Goal: Task Accomplishment & Management: Use online tool/utility

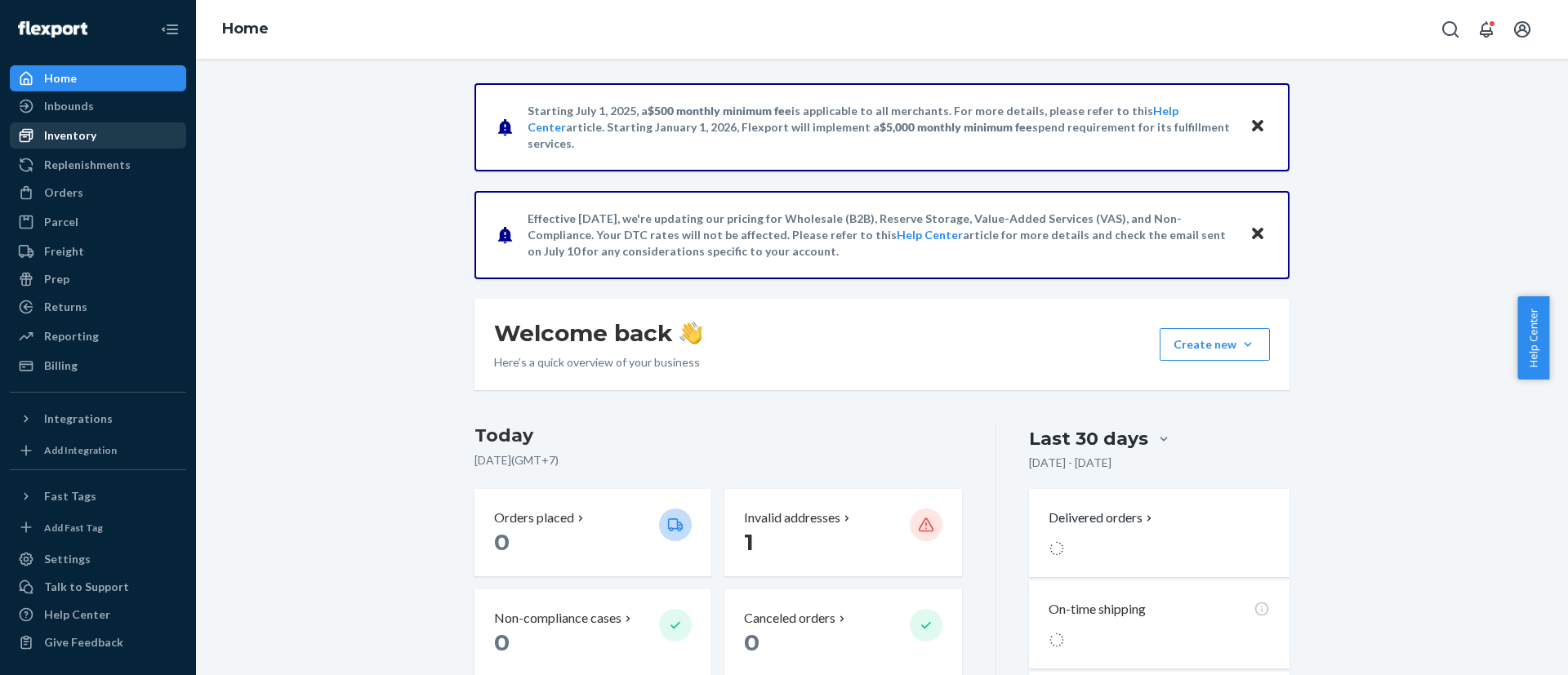
click at [112, 138] on div "Inventory" at bounding box center [99, 135] width 174 height 23
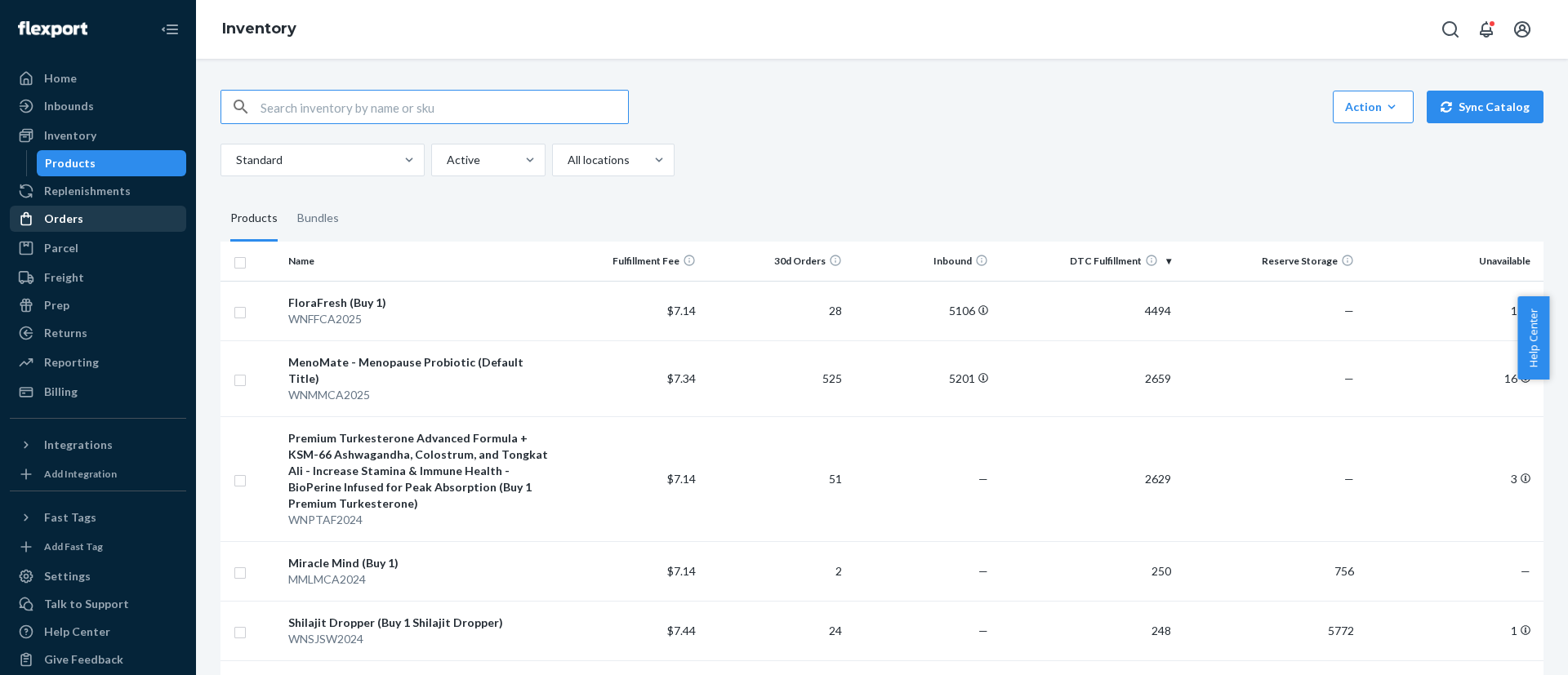
click at [93, 208] on div "Orders" at bounding box center [99, 218] width 174 height 23
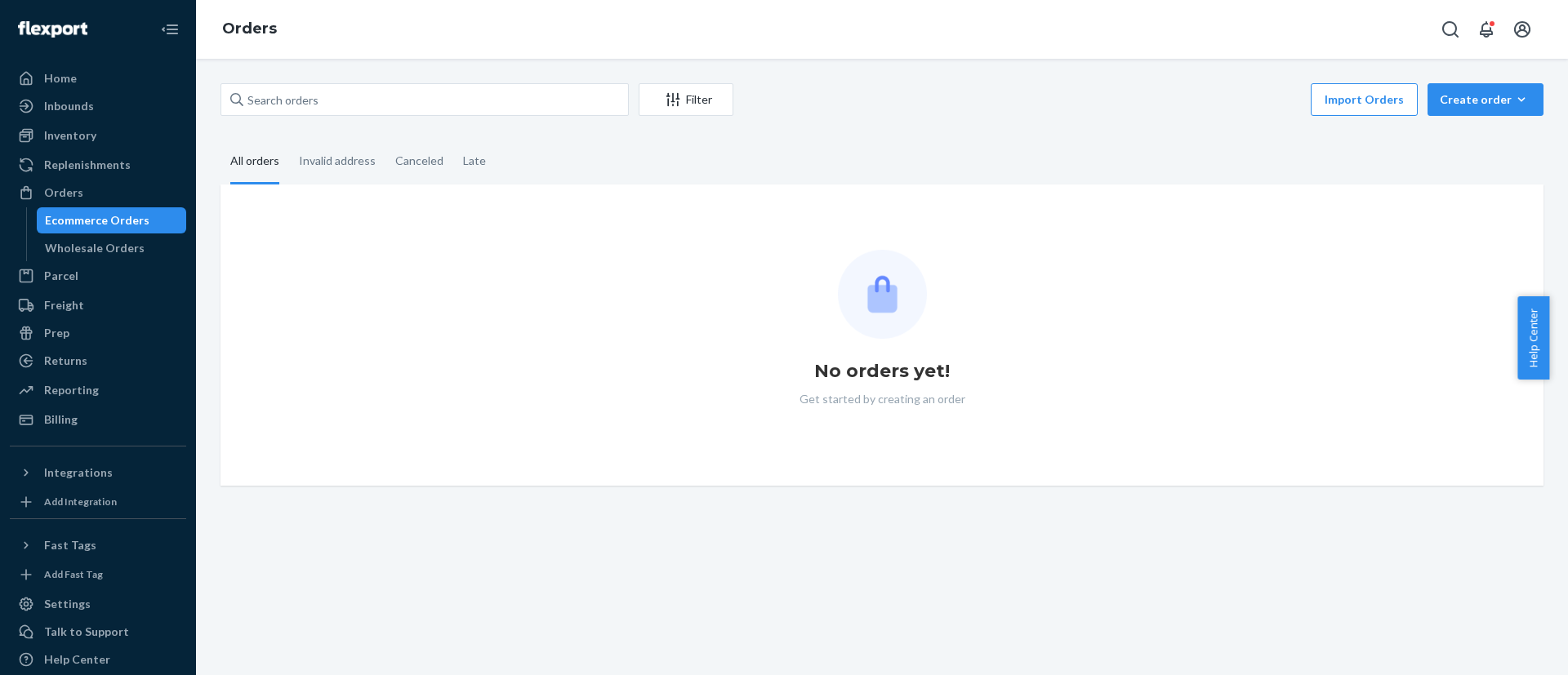
click at [118, 219] on div "Ecommerce Orders" at bounding box center [97, 220] width 104 height 16
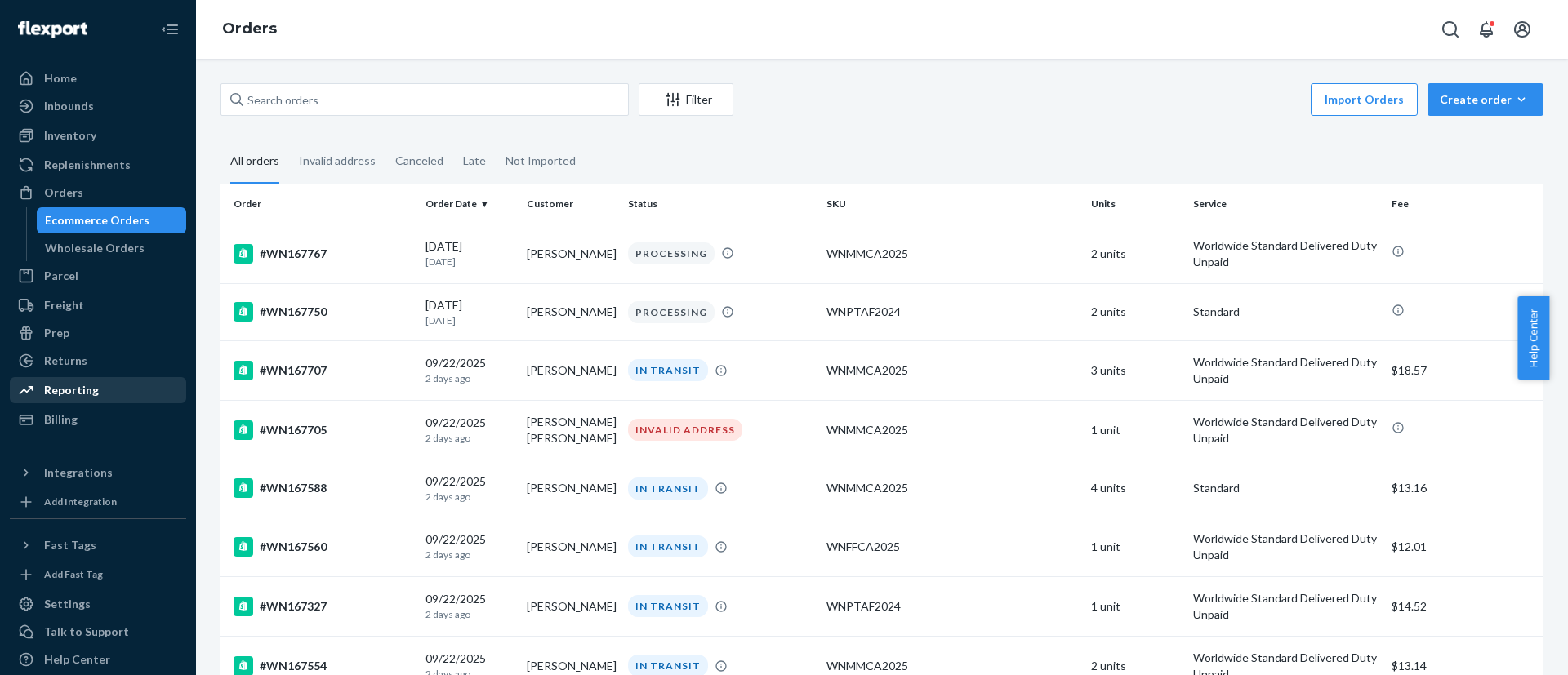
click at [90, 389] on div "Reporting" at bounding box center [71, 390] width 55 height 16
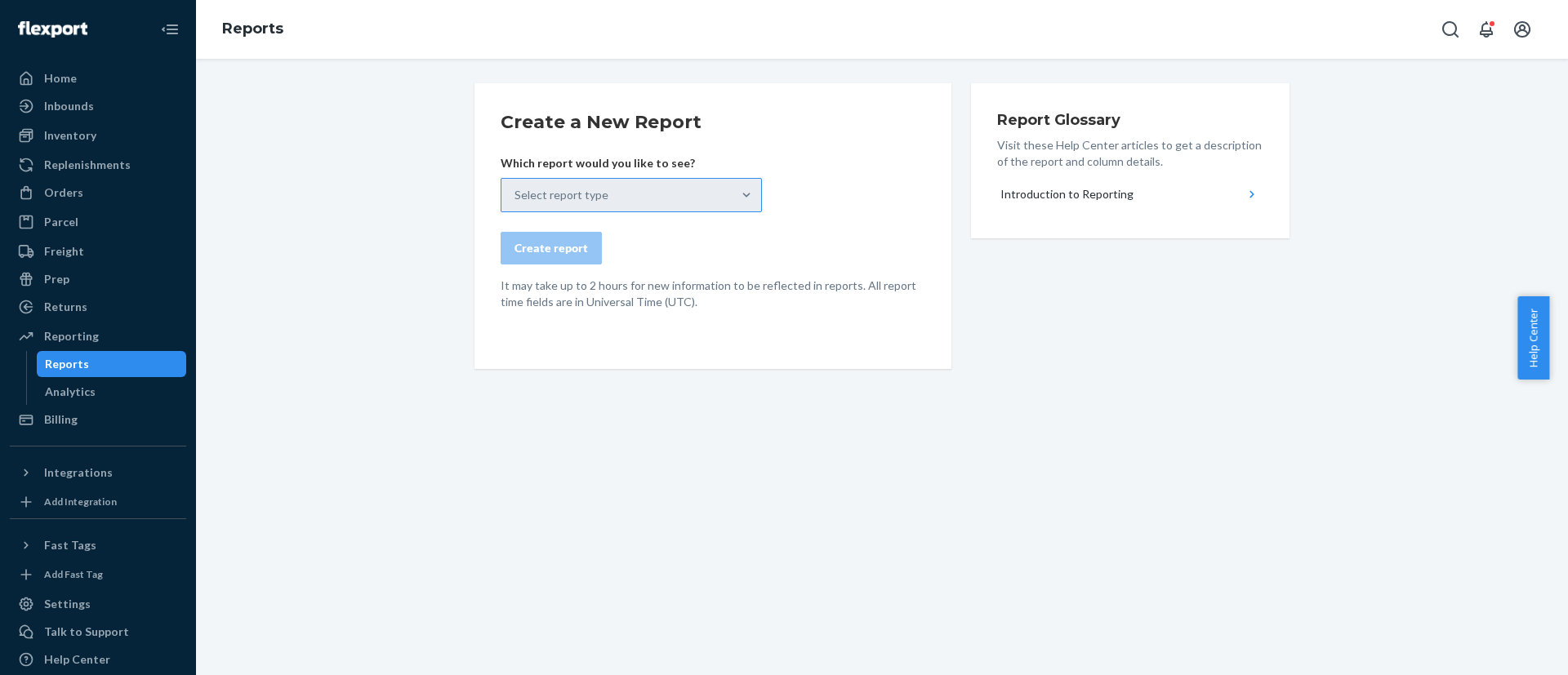
click at [651, 195] on div "Select report type" at bounding box center [617, 195] width 230 height 33
click at [516, 195] on input "Select report type" at bounding box center [515, 195] width 2 height 16
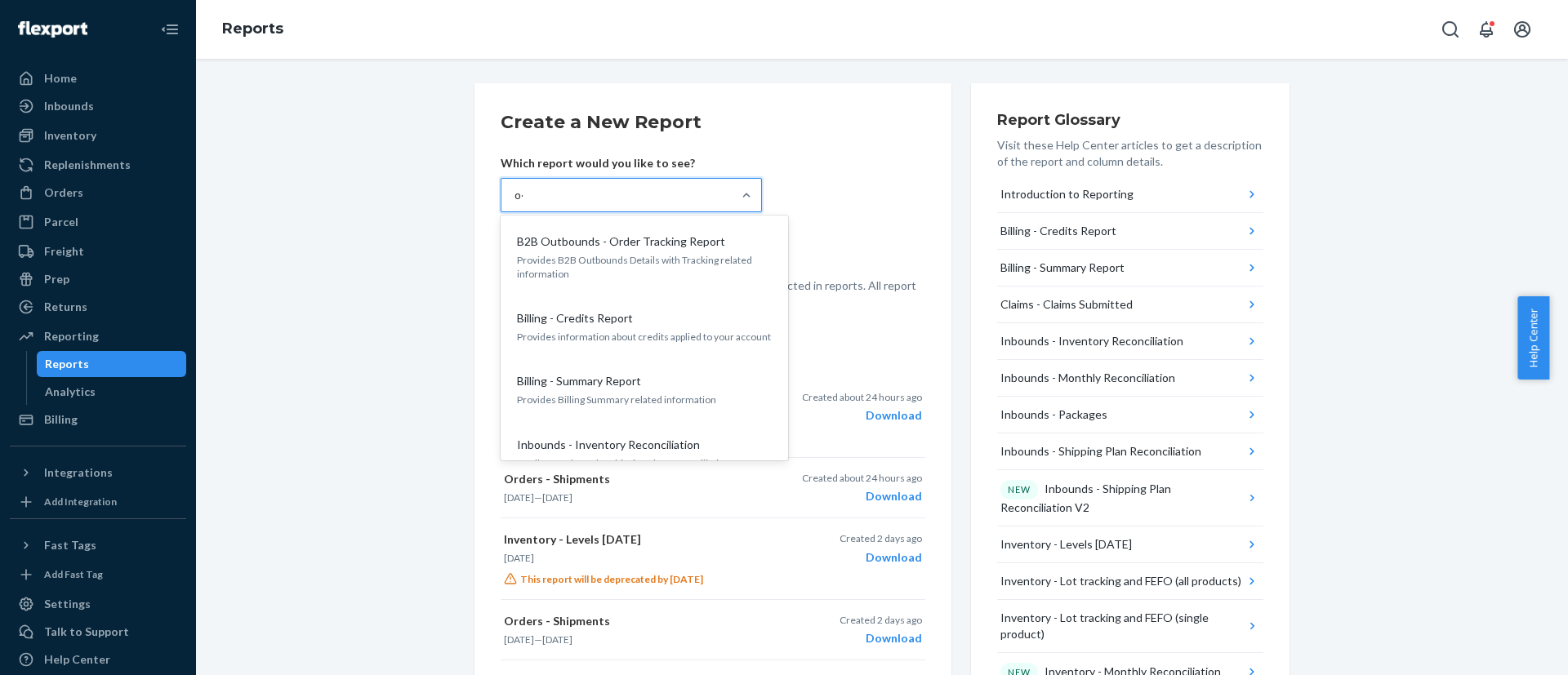
type input "o"
type input "ỏ"
type input "order"
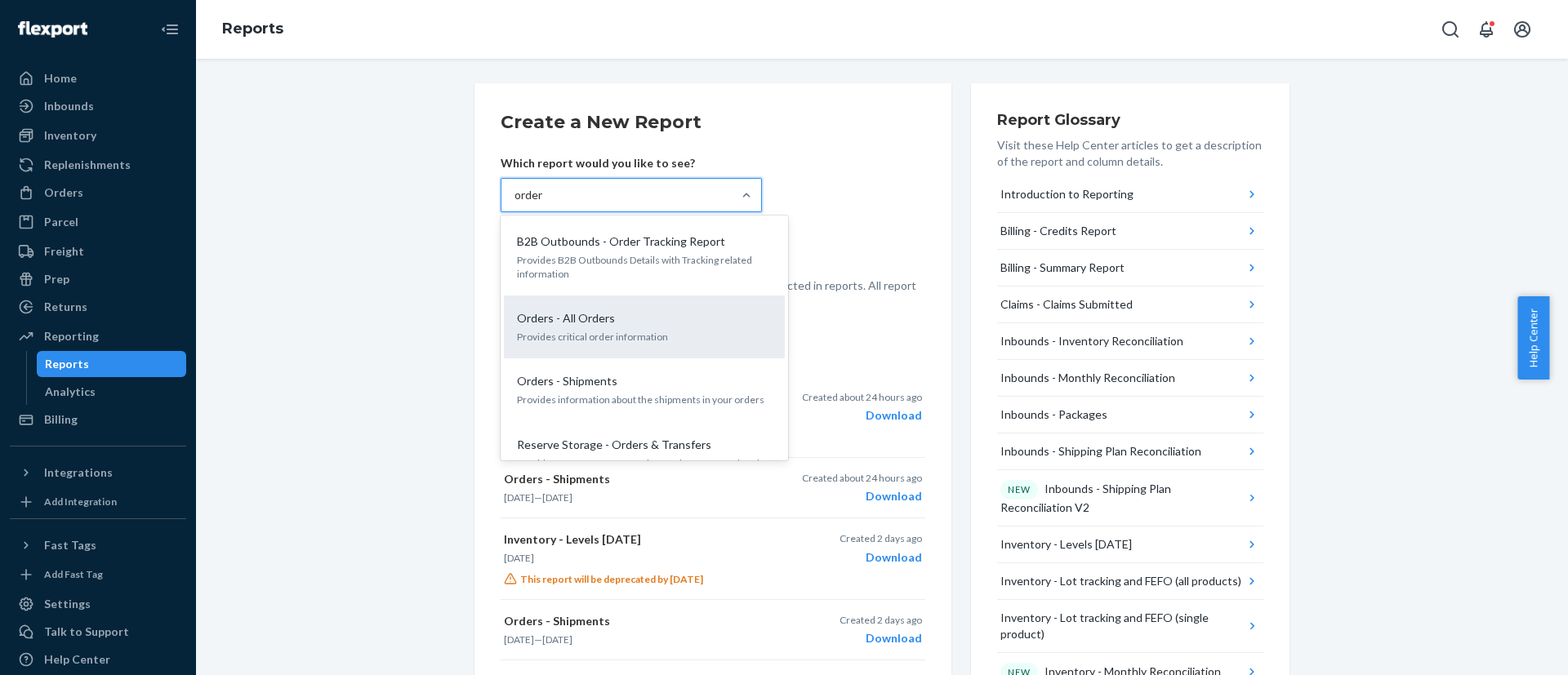
click at [621, 326] on div "Orders - All Orders" at bounding box center [641, 319] width 261 height 16
click at [544, 204] on input "order" at bounding box center [529, 195] width 29 height 16
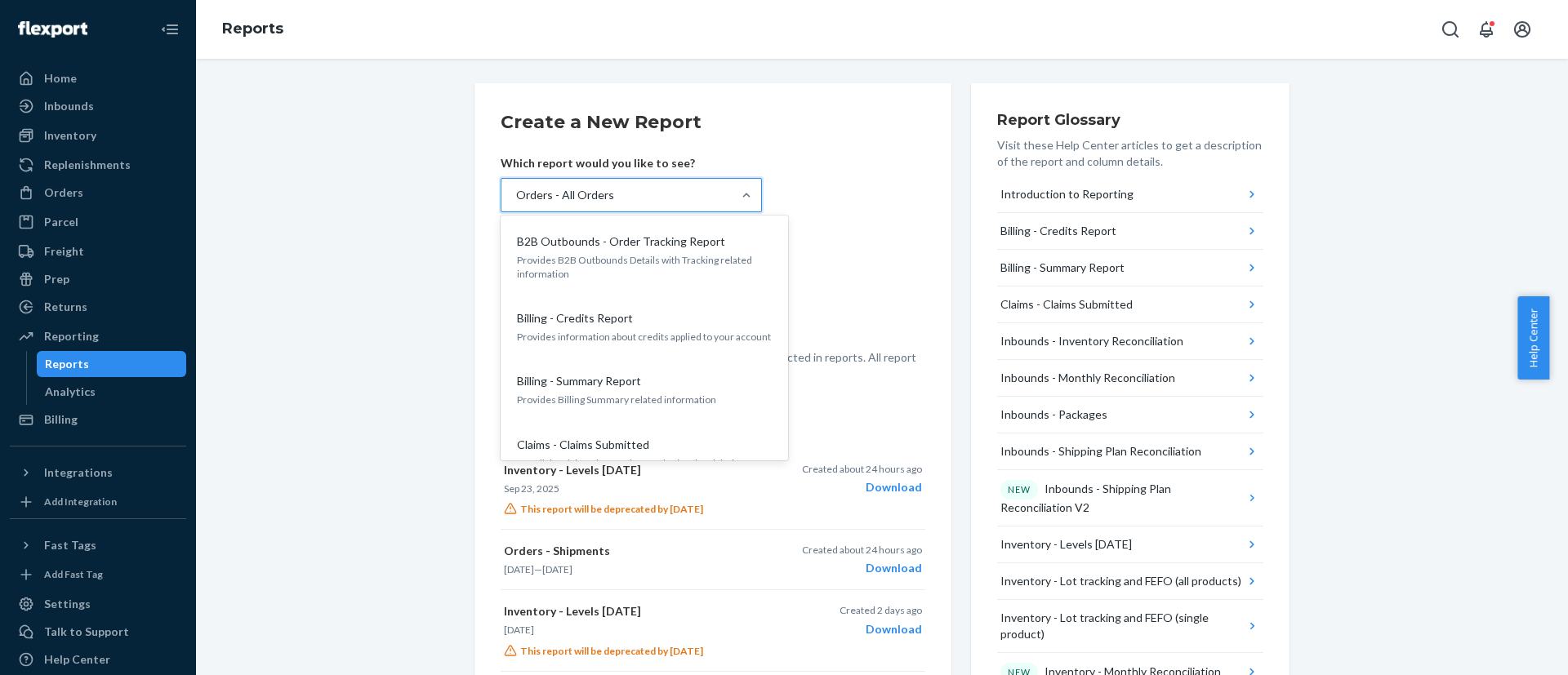
click at [629, 201] on div "Orders - All Orders" at bounding box center [617, 195] width 230 height 33
click at [516, 201] on input "option Orders - All Orders, selected. option Orders - All Orders focused, 19 of…" at bounding box center [515, 195] width 2 height 16
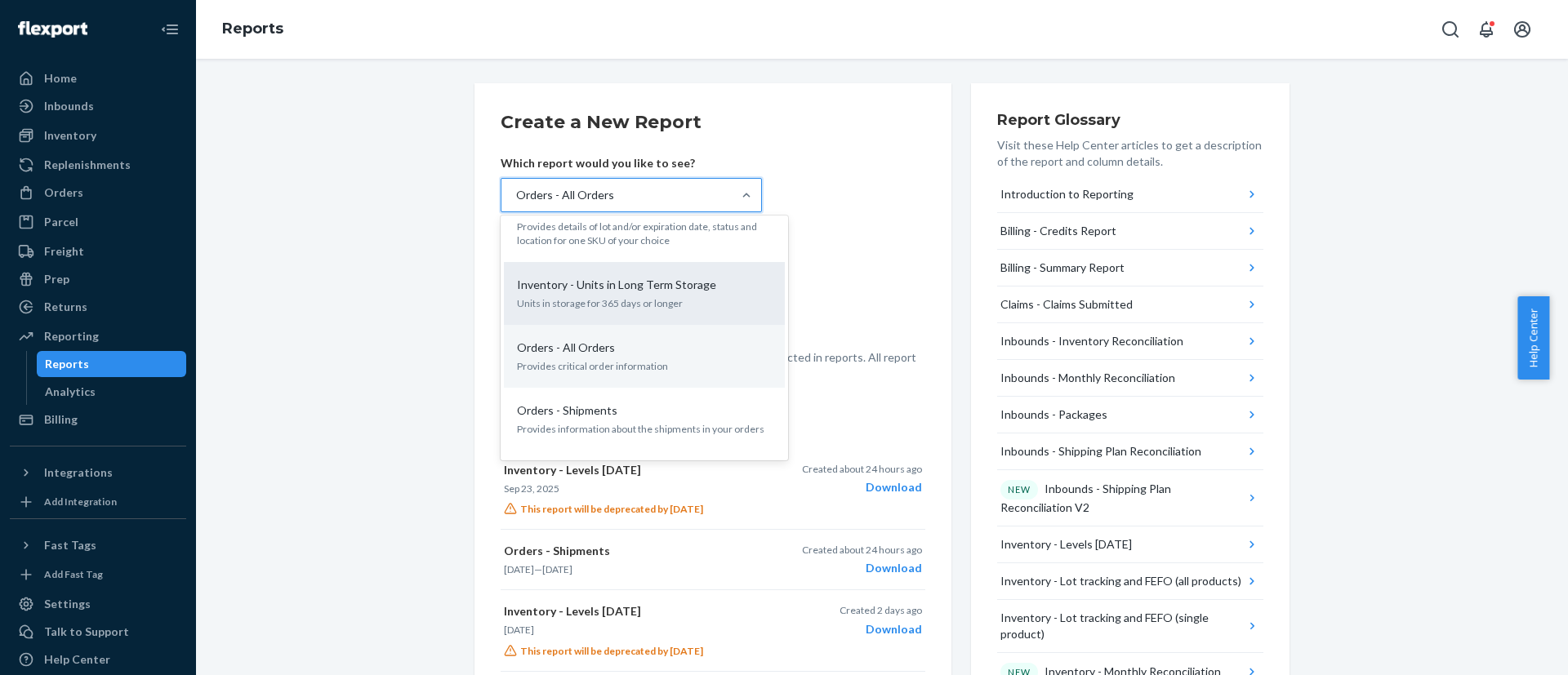
scroll to position [1336, 0]
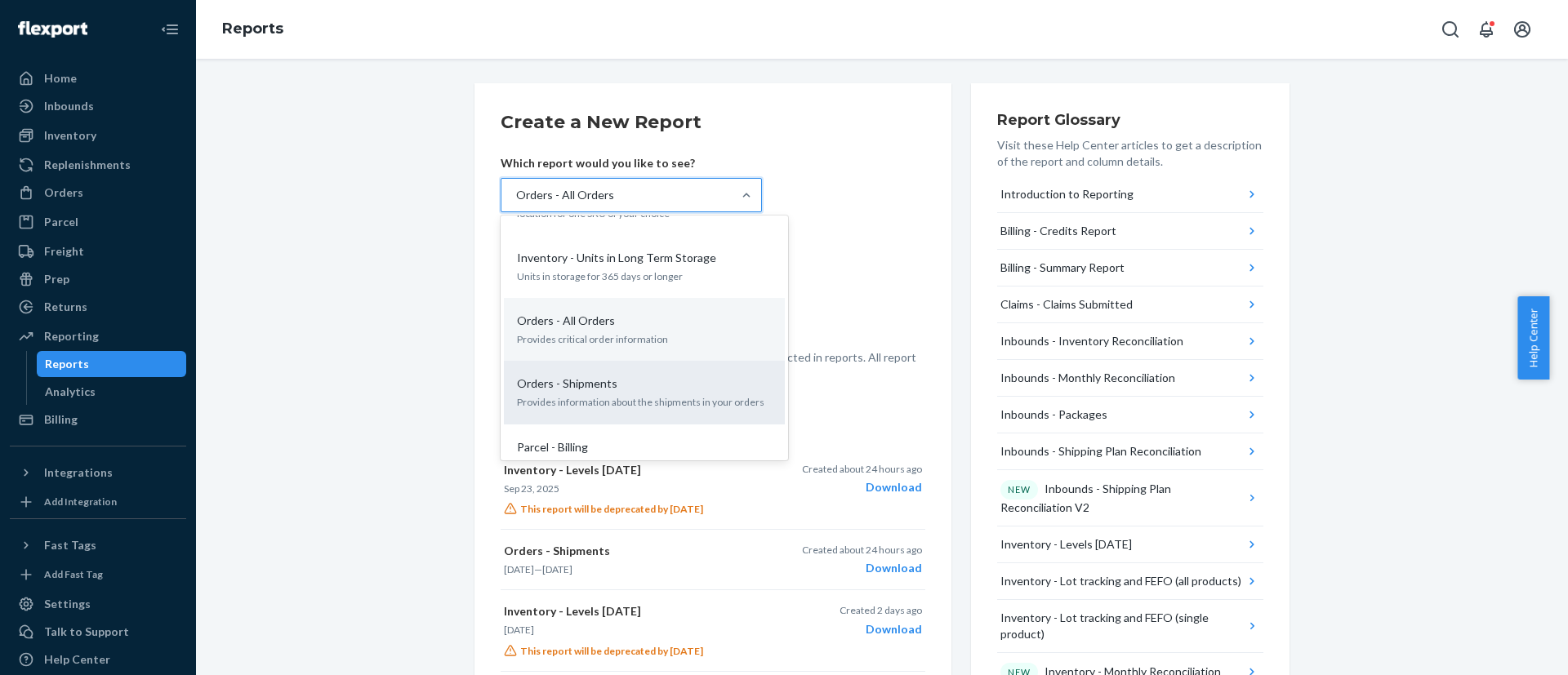
click at [615, 396] on p "Provides information about the shipments in your orders" at bounding box center [644, 402] width 255 height 14
click at [516, 204] on input "option Orders - All Orders, selected. option Orders - Shipments focused, 20 of …" at bounding box center [515, 195] width 2 height 16
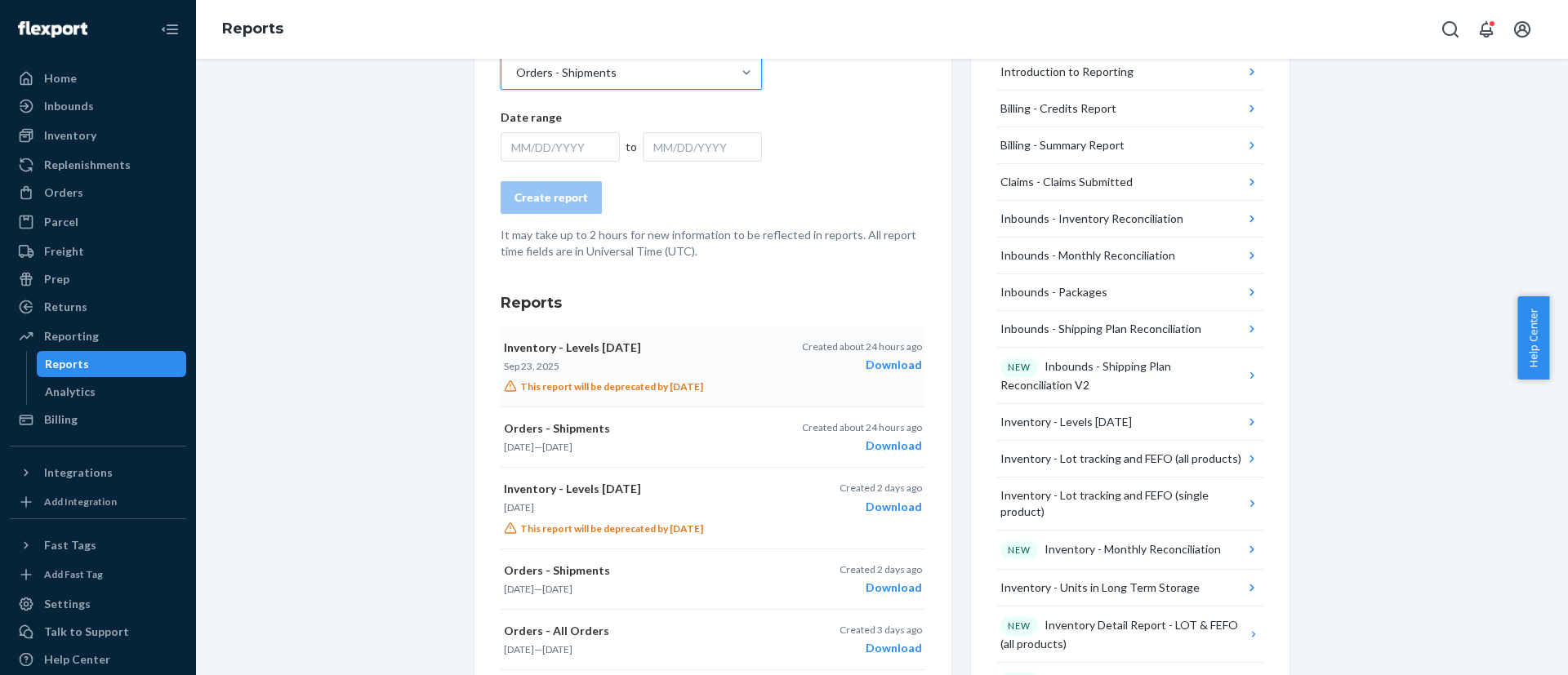
scroll to position [0, 0]
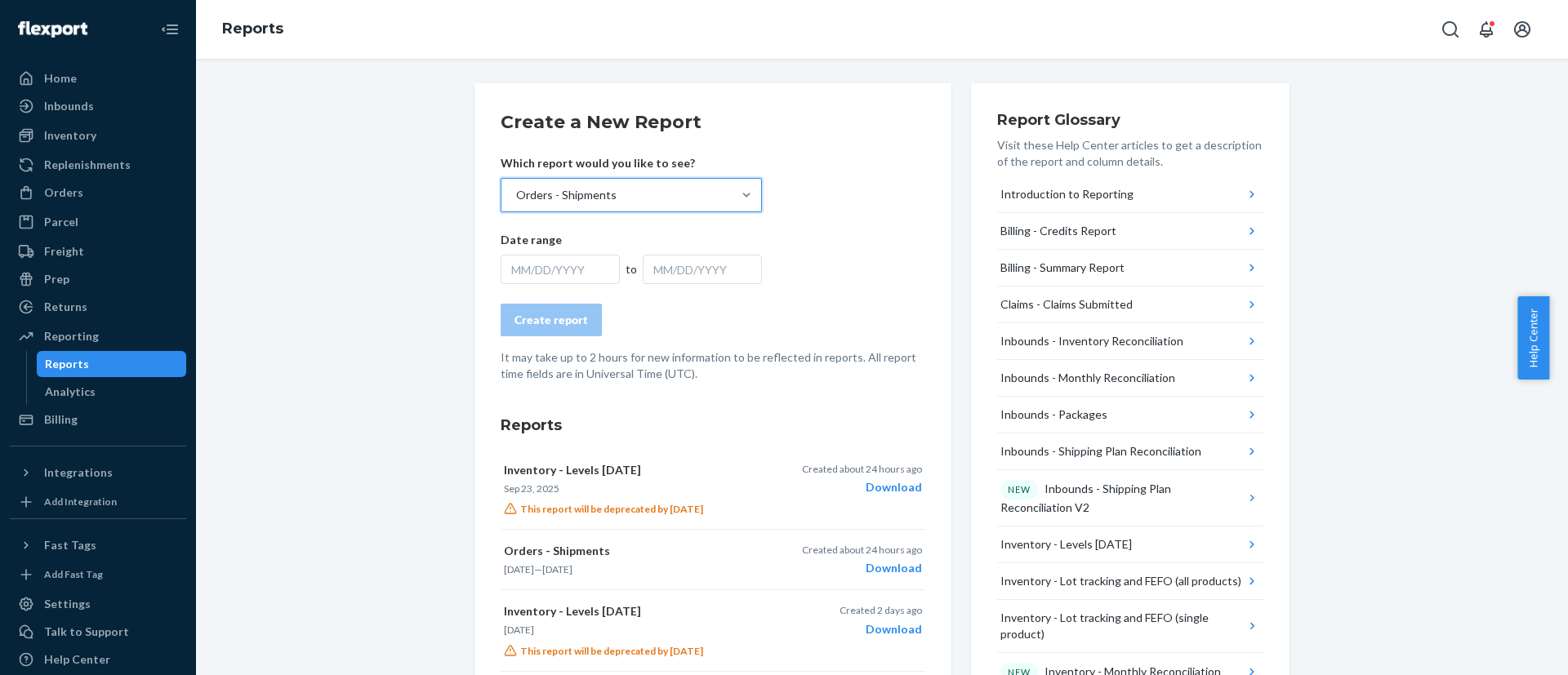
click at [543, 272] on div "MM/DD/YYYY" at bounding box center [560, 269] width 120 height 29
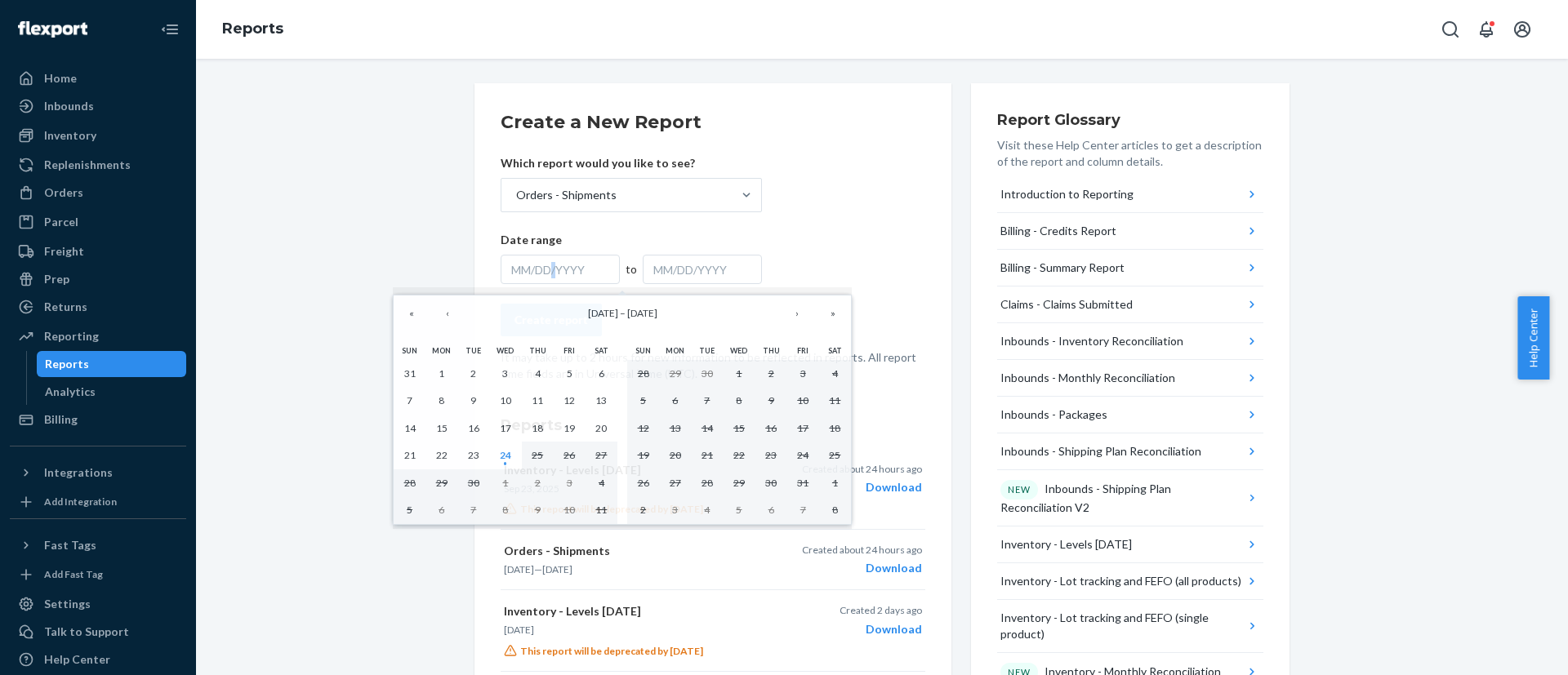
type textarea "/"
click at [543, 272] on div "MM/DD/YYYY" at bounding box center [560, 269] width 120 height 29
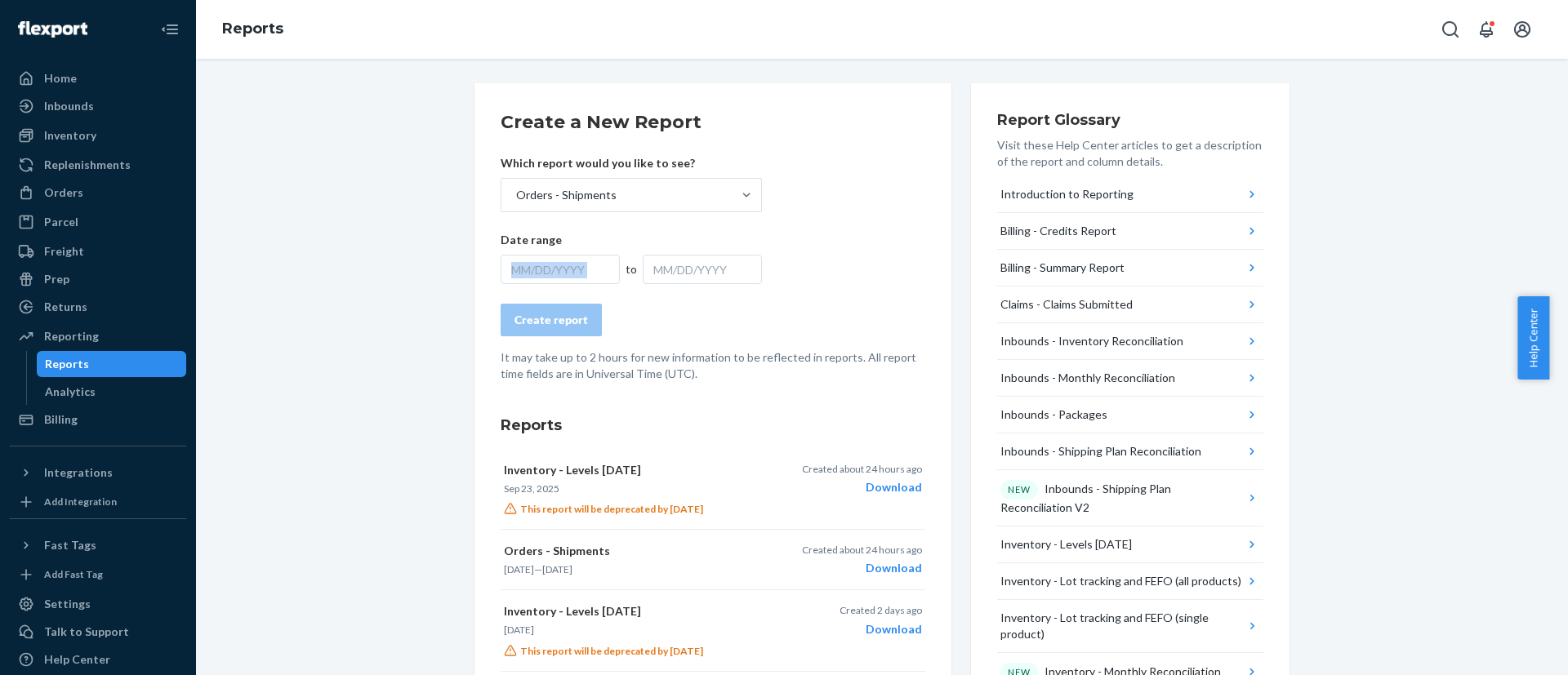
click at [543, 272] on div "MM/DD/YYYY" at bounding box center [560, 269] width 120 height 29
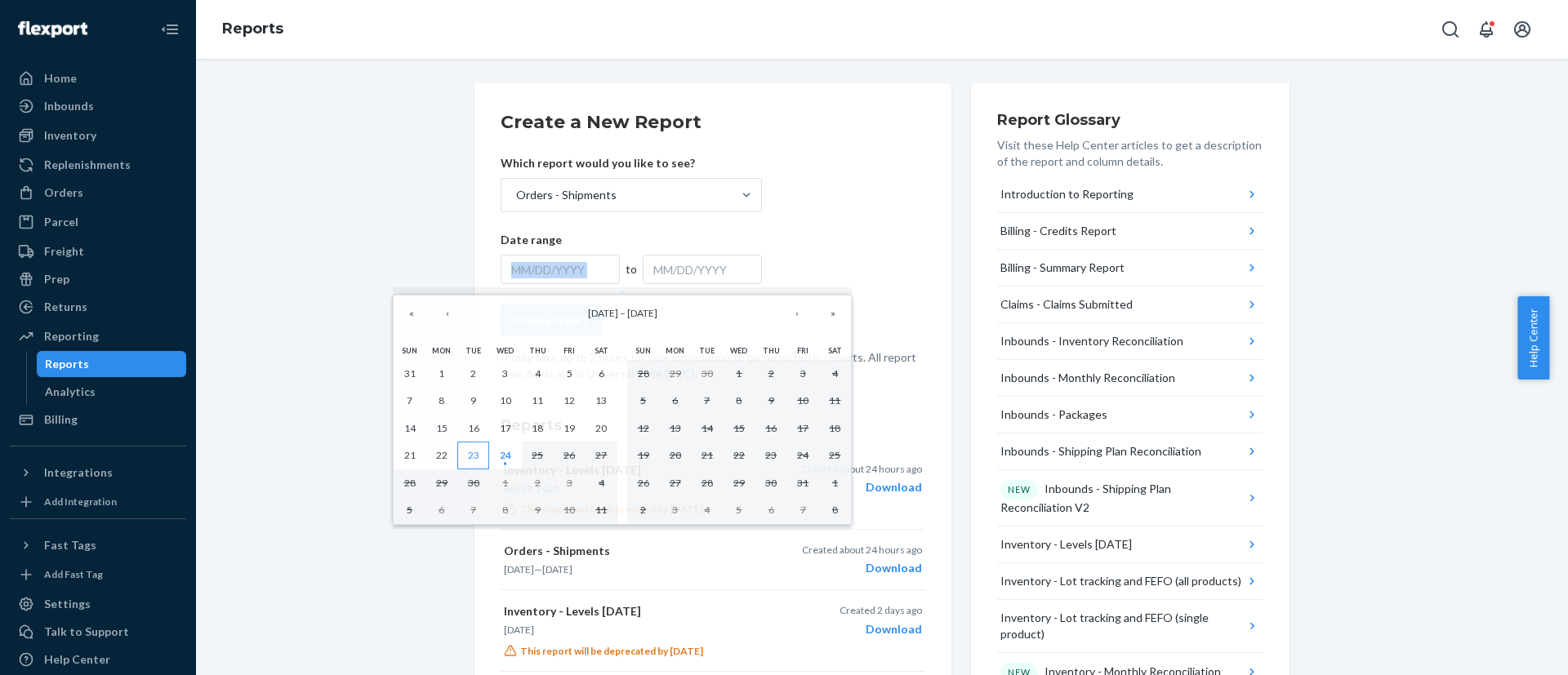
click at [472, 459] on abbr "23" at bounding box center [473, 455] width 12 height 12
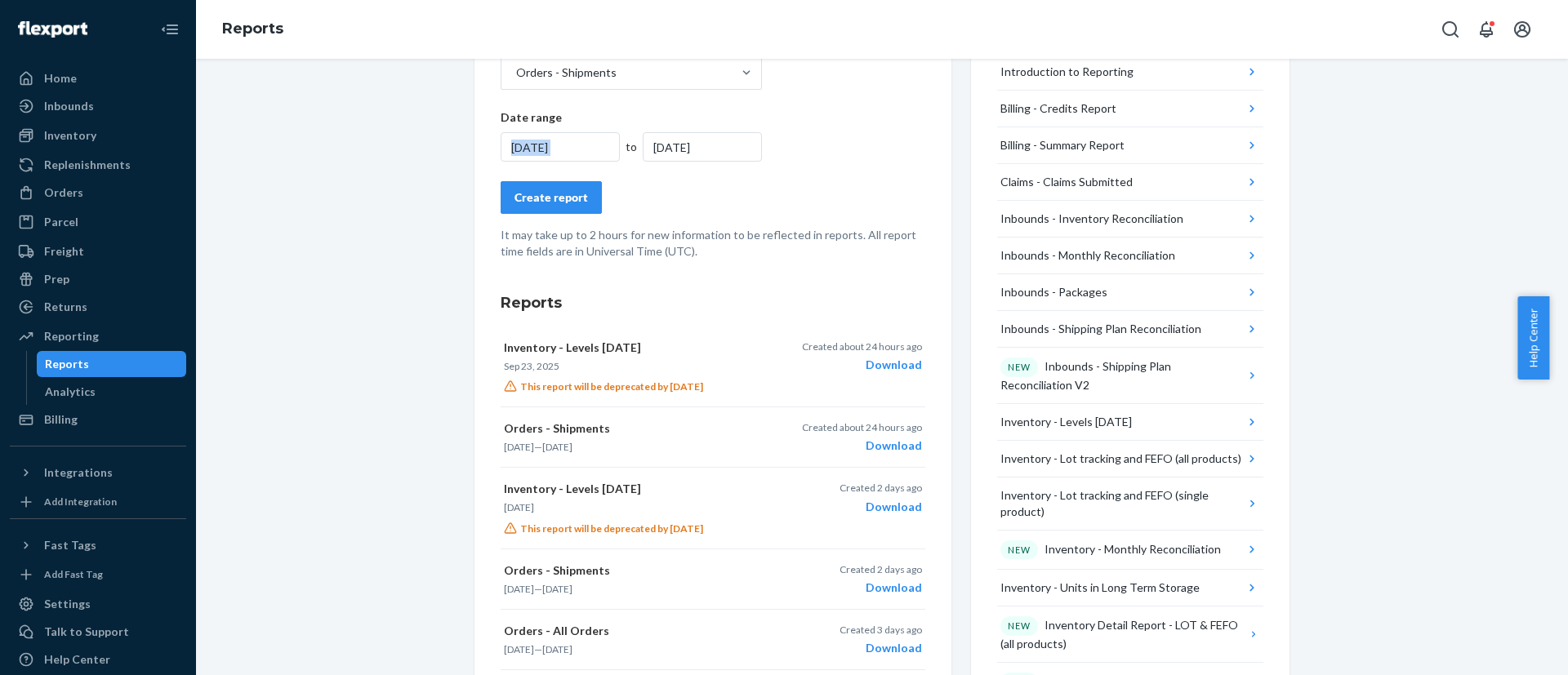
click at [537, 200] on div "Create report" at bounding box center [551, 197] width 73 height 16
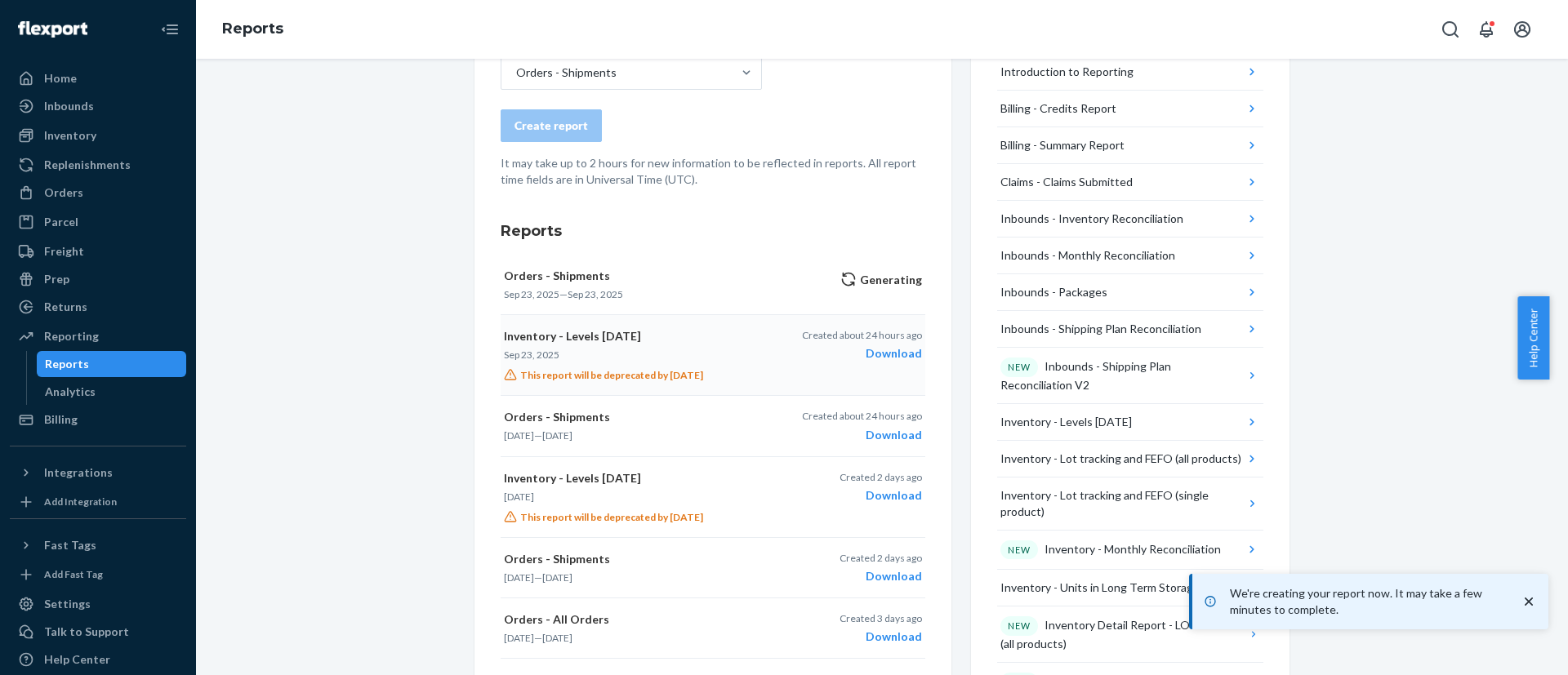
scroll to position [0, 0]
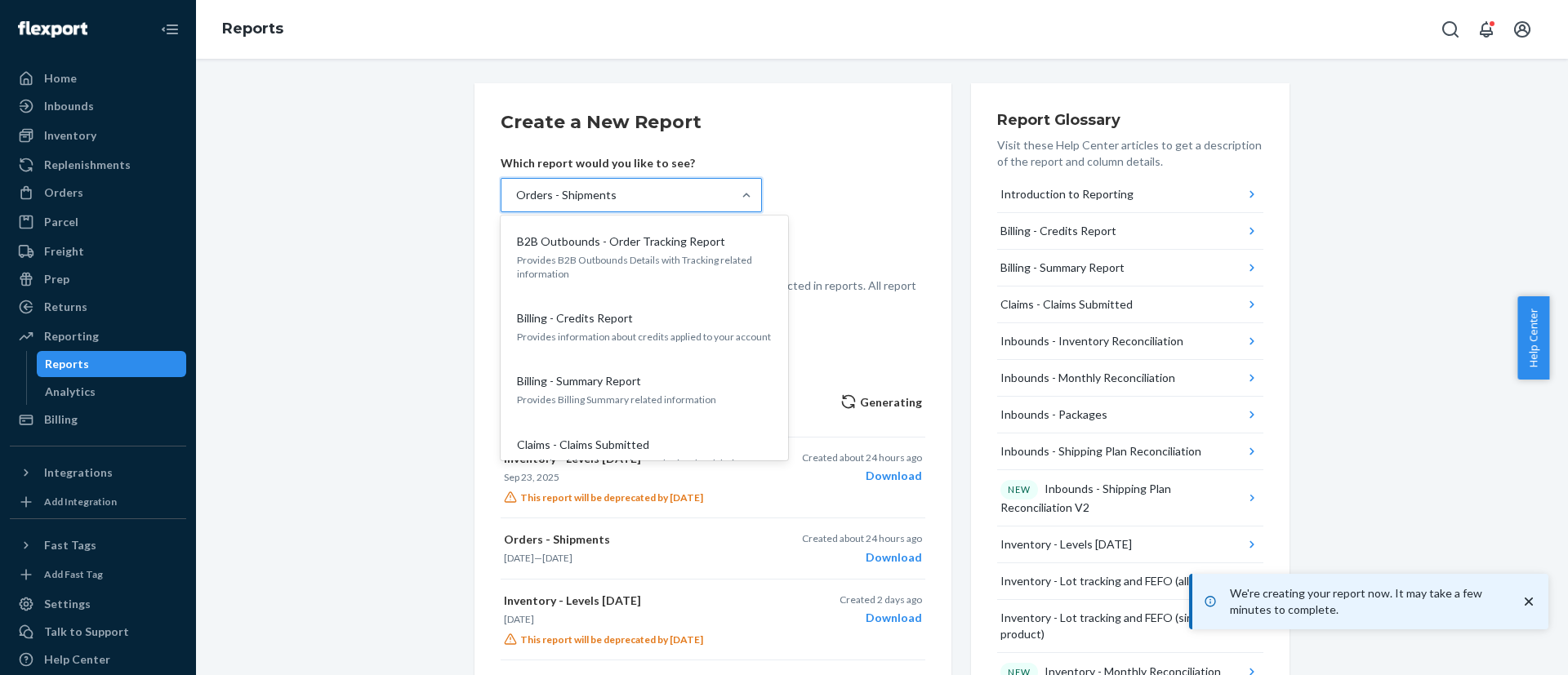
click at [609, 185] on div "Orders - Shipments" at bounding box center [617, 195] width 230 height 33
click at [516, 187] on input "option Orders - Shipments, selected. option B2B Outbounds - Order Tracking Repo…" at bounding box center [515, 195] width 2 height 16
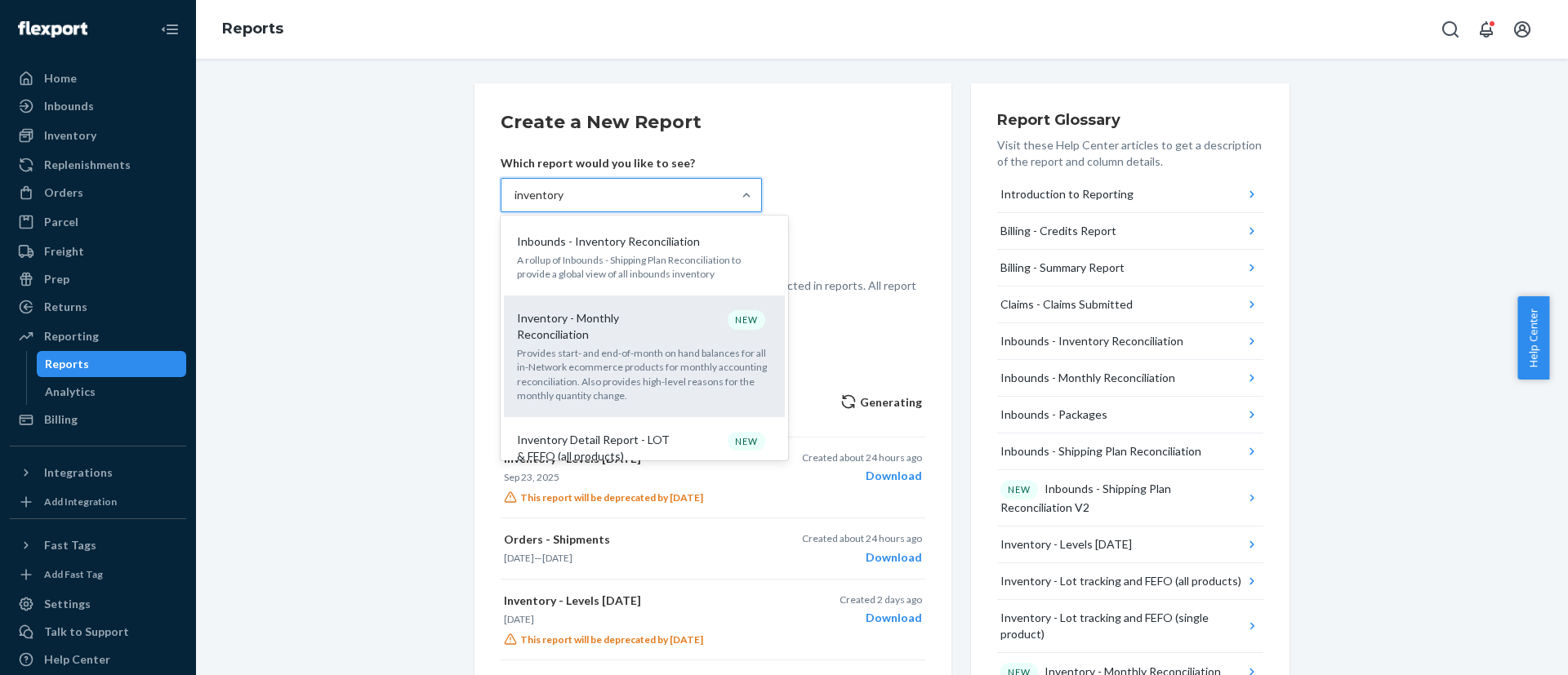
scroll to position [367, 0]
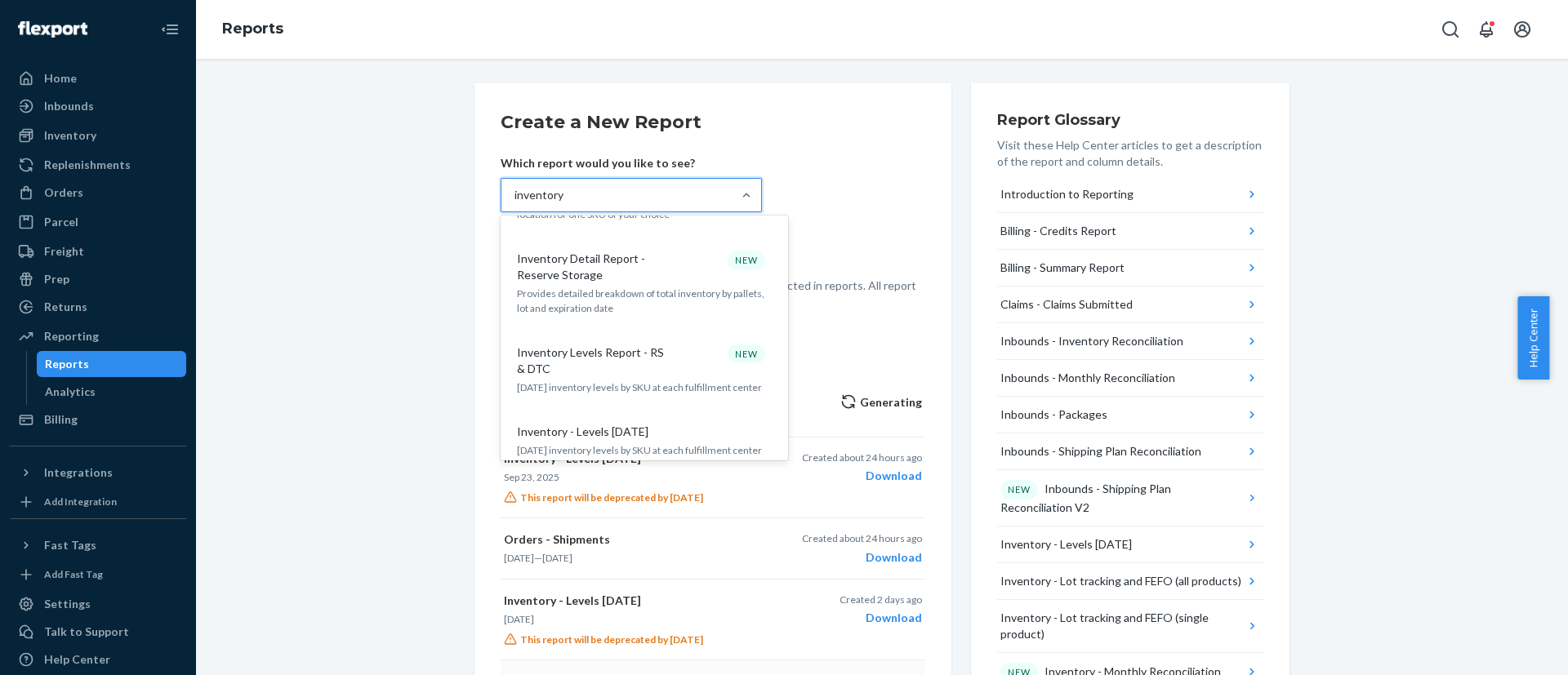
type input "inventory"
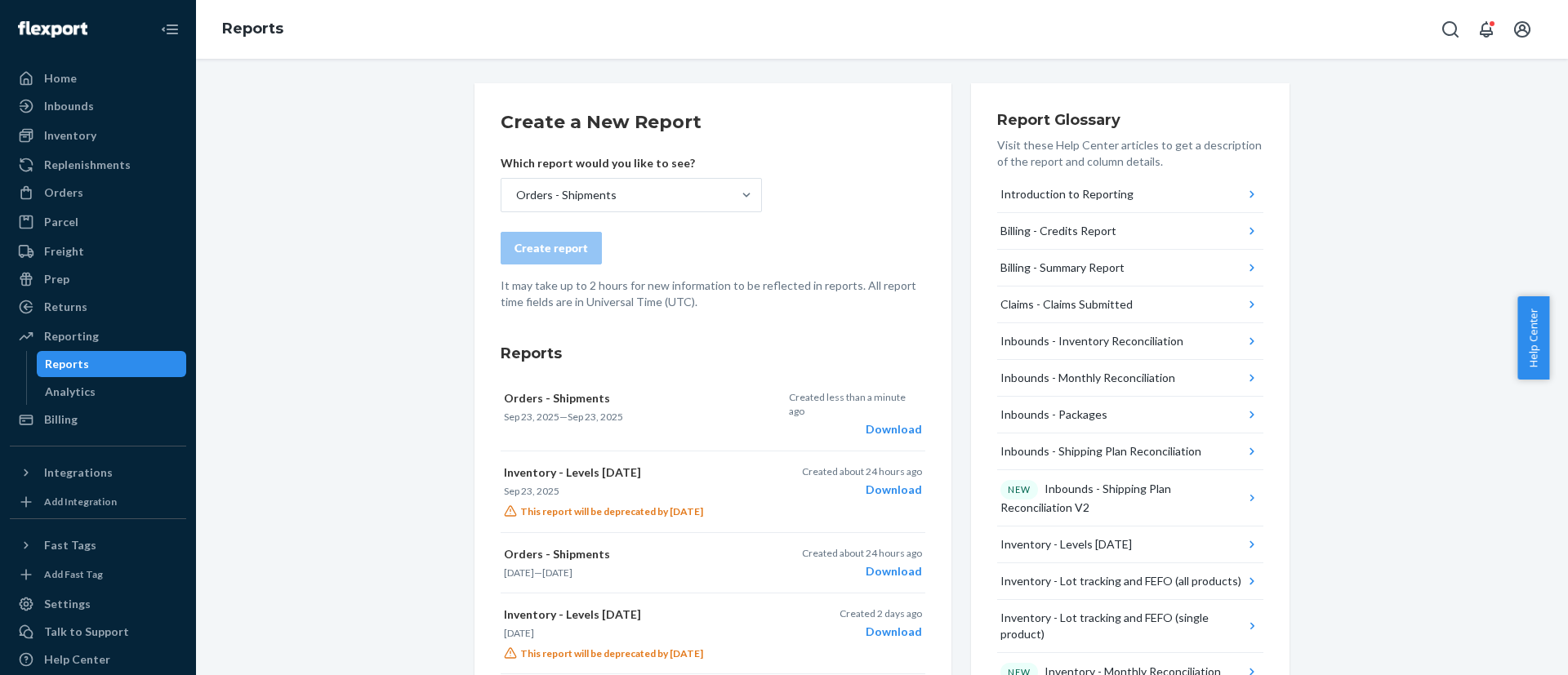
drag, startPoint x: 505, startPoint y: 276, endPoint x: 516, endPoint y: 239, distance: 38.6
click at [505, 276] on form "Create a New Report Which report would you like to see? Orders - Shipments Crea…" at bounding box center [713, 210] width 425 height 201
click at [530, 194] on div "Orders - Shipments" at bounding box center [567, 195] width 101 height 16
click at [516, 194] on input "Orders - Shipments" at bounding box center [515, 195] width 2 height 16
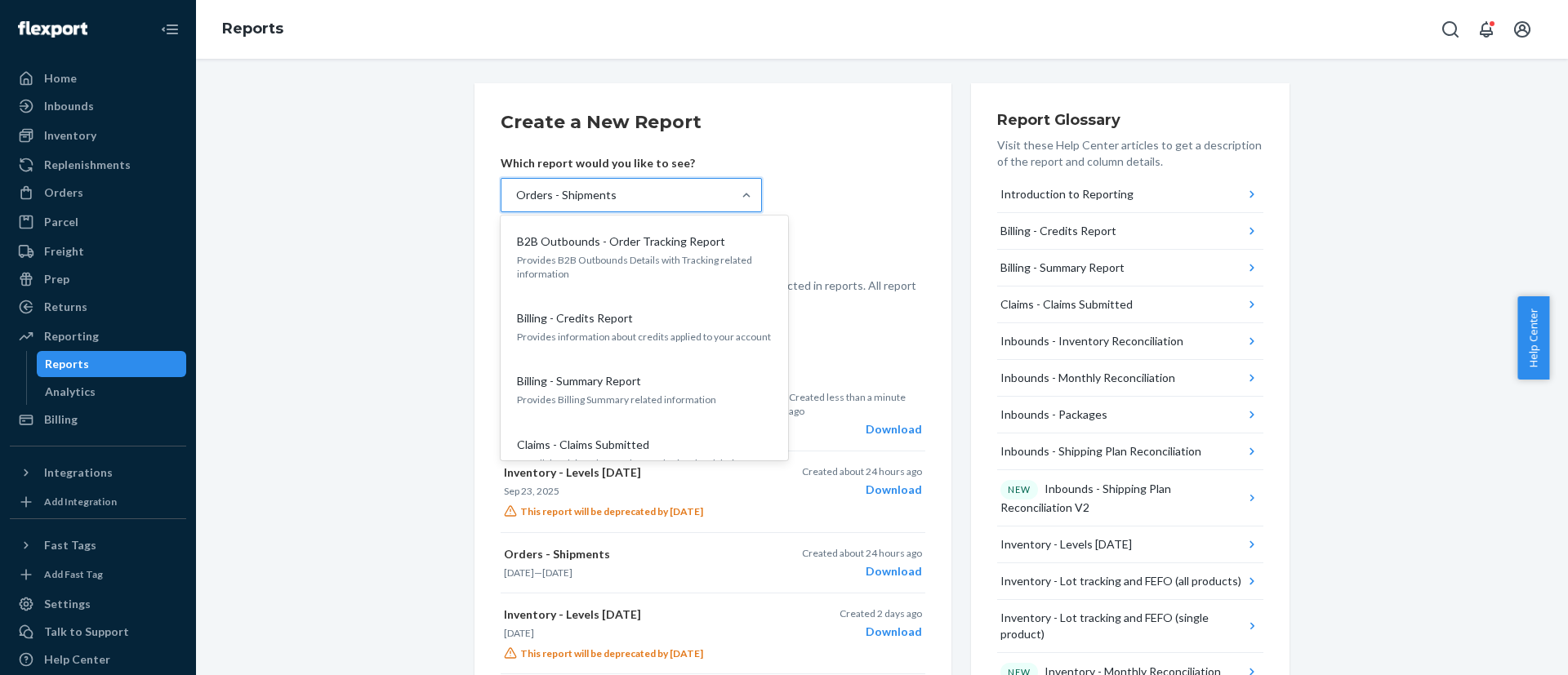
click at [530, 194] on div "Orders - Shipments" at bounding box center [567, 195] width 101 height 16
click at [516, 194] on input "option Orders - Shipments, selected. option B2B Outbounds - Order Tracking Repo…" at bounding box center [515, 195] width 2 height 16
click at [530, 194] on div "Orders - Shipments" at bounding box center [567, 195] width 101 height 16
click at [516, 194] on input "option Orders - Shipments, selected. option B2B Outbounds - Order Tracking Repo…" at bounding box center [515, 195] width 2 height 16
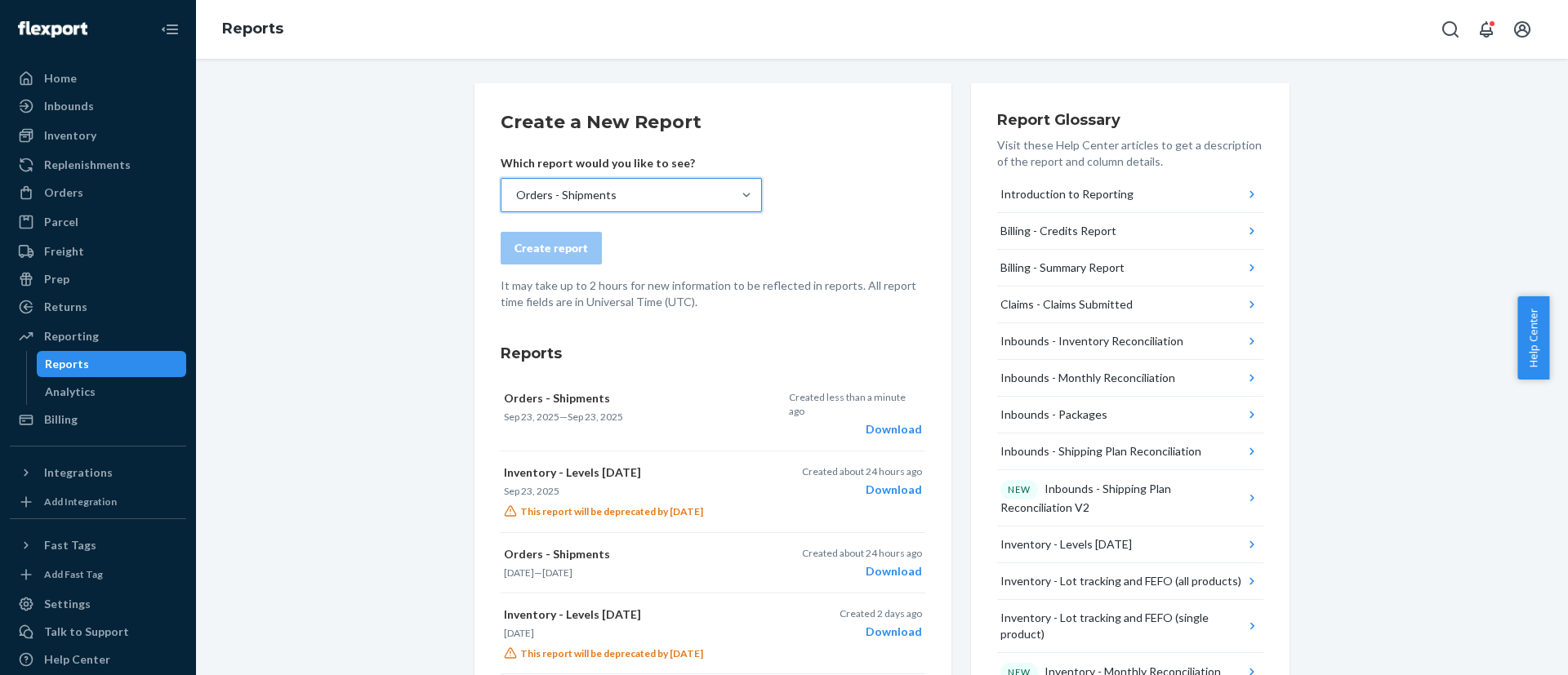
click at [530, 194] on div "Orders - Shipments" at bounding box center [567, 195] width 101 height 16
click at [516, 194] on input "option Orders - Shipments, selected. 0 results available. Select is focused ,ty…" at bounding box center [515, 195] width 2 height 16
click at [530, 194] on div "Orders - Shipments" at bounding box center [567, 195] width 101 height 16
click at [516, 194] on input "option Orders - Shipments, selected. 0 results available. Select is focused ,ty…" at bounding box center [515, 195] width 2 height 16
drag, startPoint x: 613, startPoint y: 198, endPoint x: 490, endPoint y: 187, distance: 123.5
